Goal: Task Accomplishment & Management: Use online tool/utility

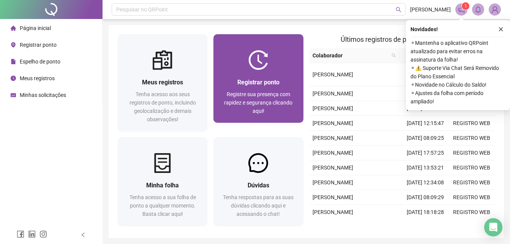
click at [231, 95] on span "Registre sua presença com rapidez e segurança clicando aqui!" at bounding box center [258, 102] width 68 height 23
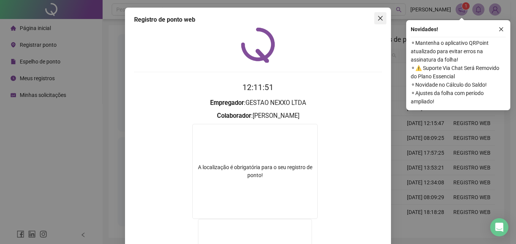
click at [376, 23] on button "Close" at bounding box center [380, 18] width 12 height 12
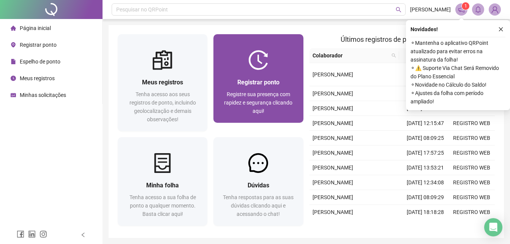
click at [293, 60] on div at bounding box center [258, 60] width 90 height 20
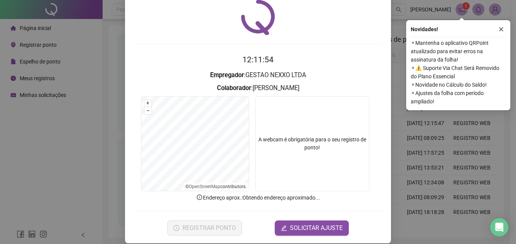
scroll to position [36, 0]
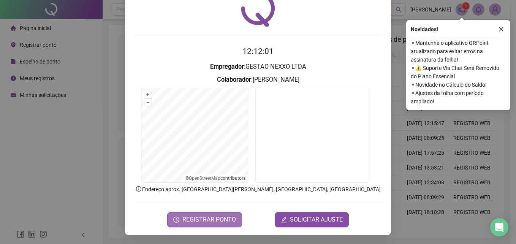
click at [183, 220] on span "REGISTRAR PONTO" at bounding box center [209, 219] width 54 height 9
